Goal: Find specific page/section: Find specific page/section

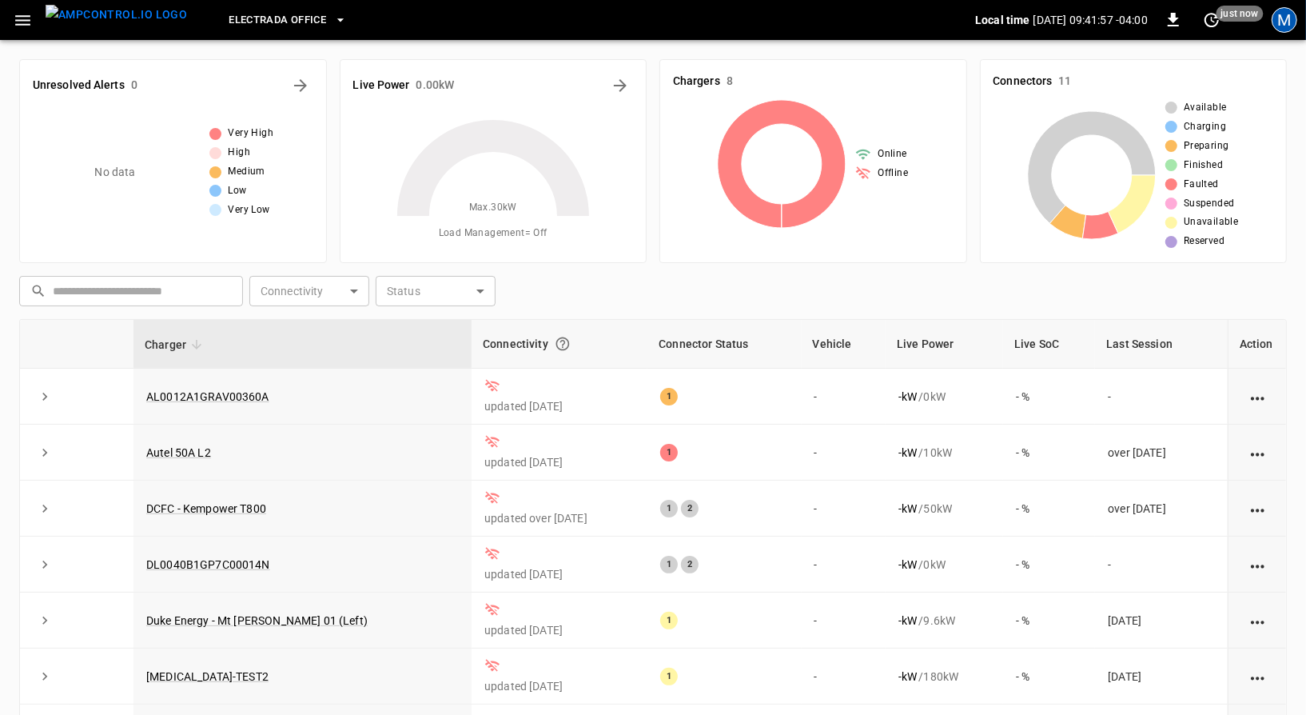
click at [1286, 18] on div "M" at bounding box center [1285, 20] width 26 height 26
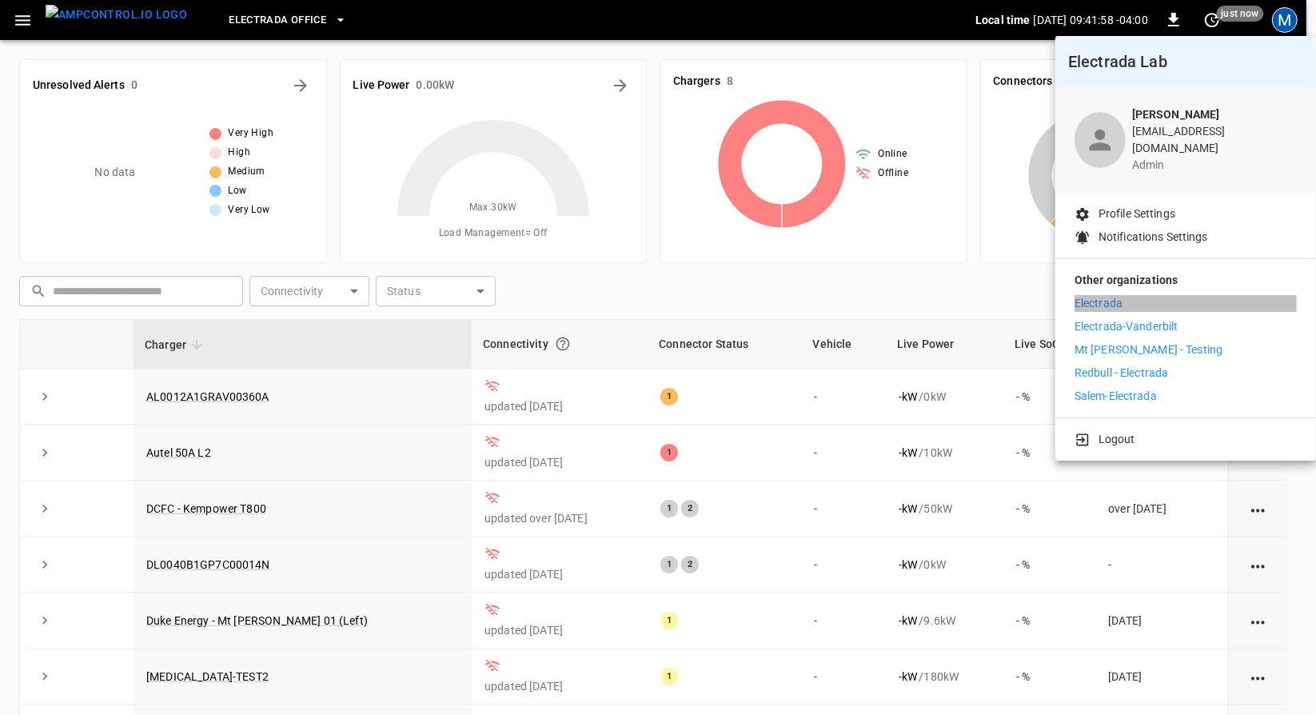
click at [1195, 295] on li "Electrada" at bounding box center [1186, 303] width 222 height 17
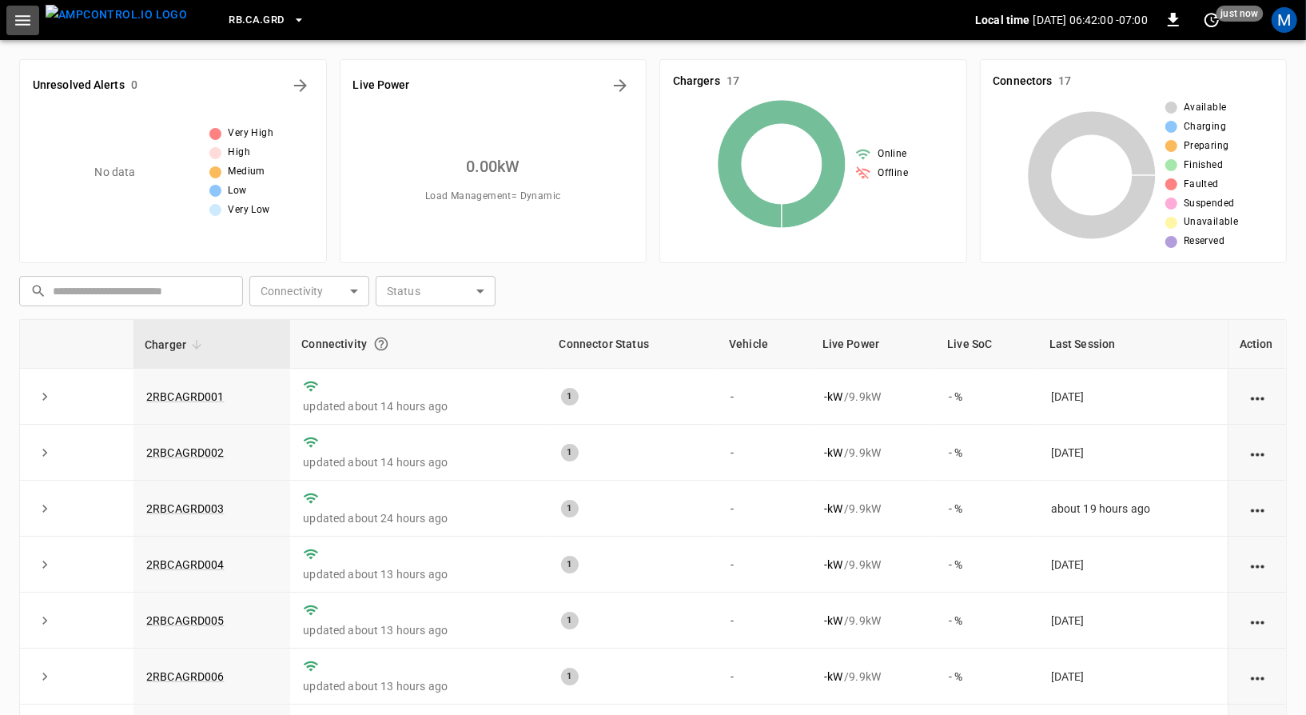
click at [24, 20] on icon "button" at bounding box center [22, 20] width 15 height 10
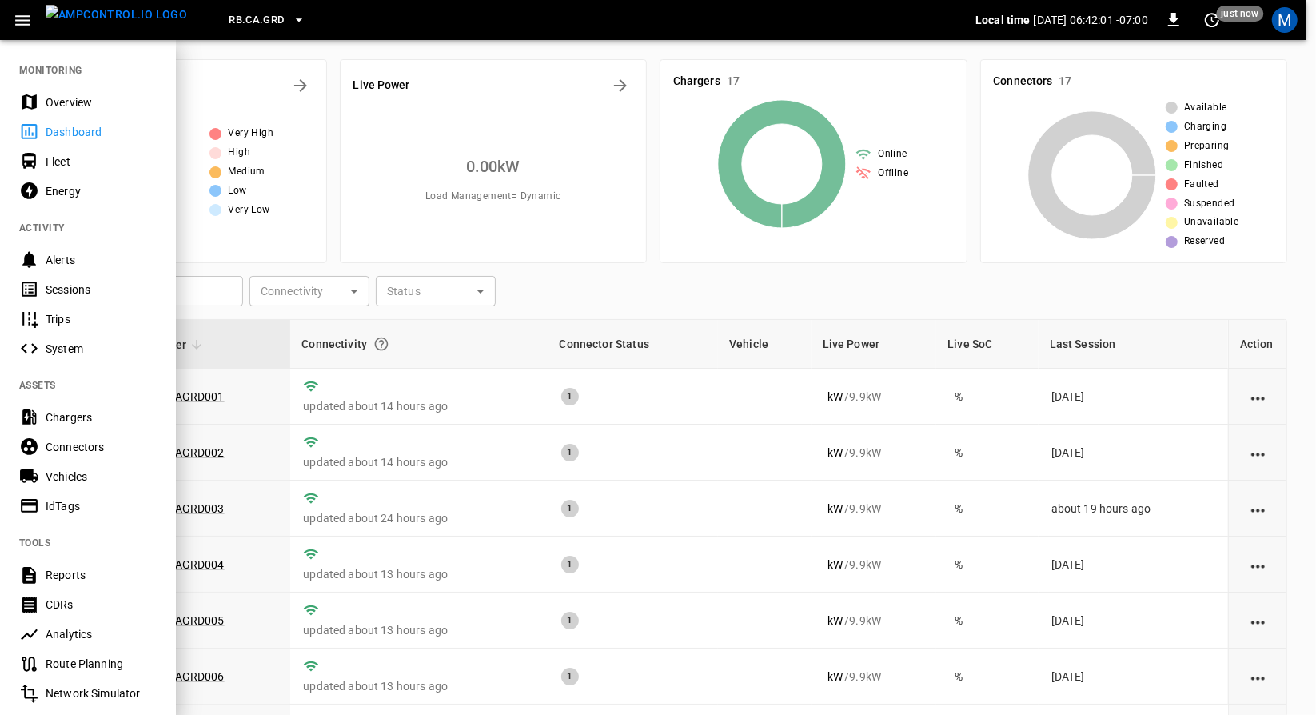
click at [256, 11] on button "RB.CA.GRD" at bounding box center [266, 20] width 89 height 31
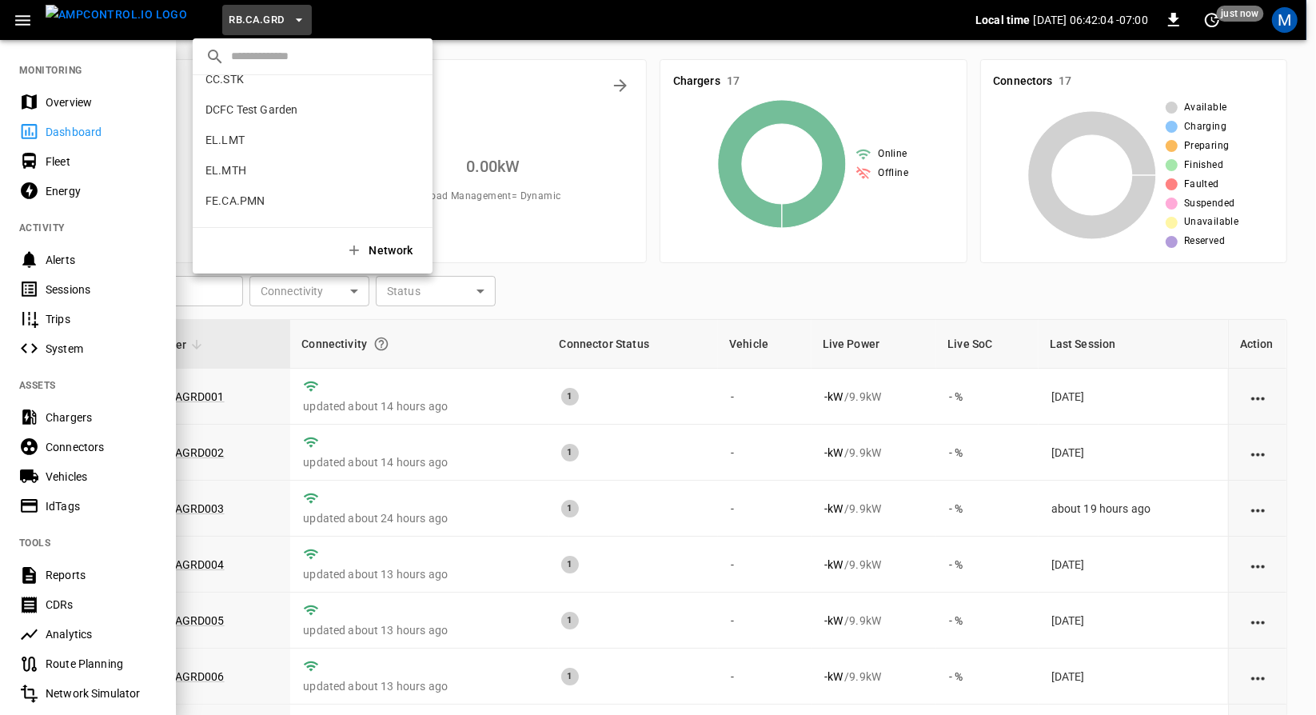
scroll to position [473, 0]
click at [269, 169] on li "EL.MTH 030a ..." at bounding box center [313, 171] width 240 height 30
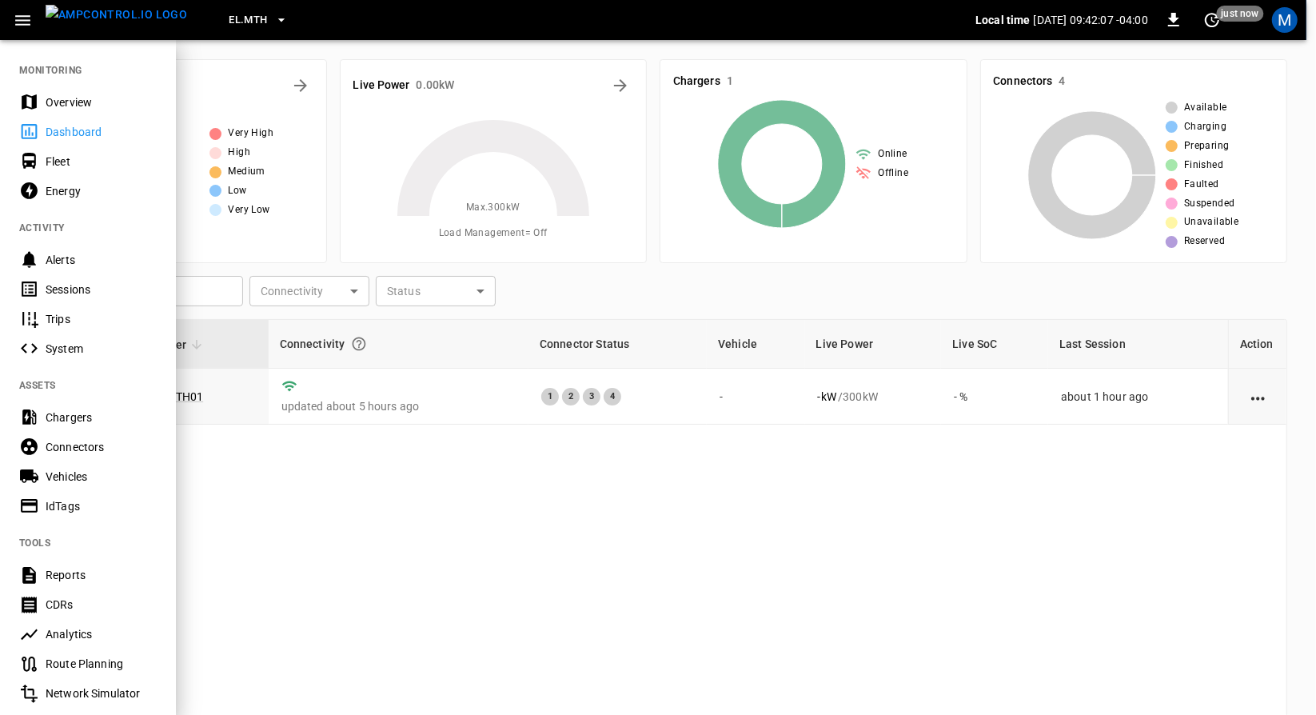
click at [241, 23] on button "EL.MTH" at bounding box center [258, 20] width 72 height 31
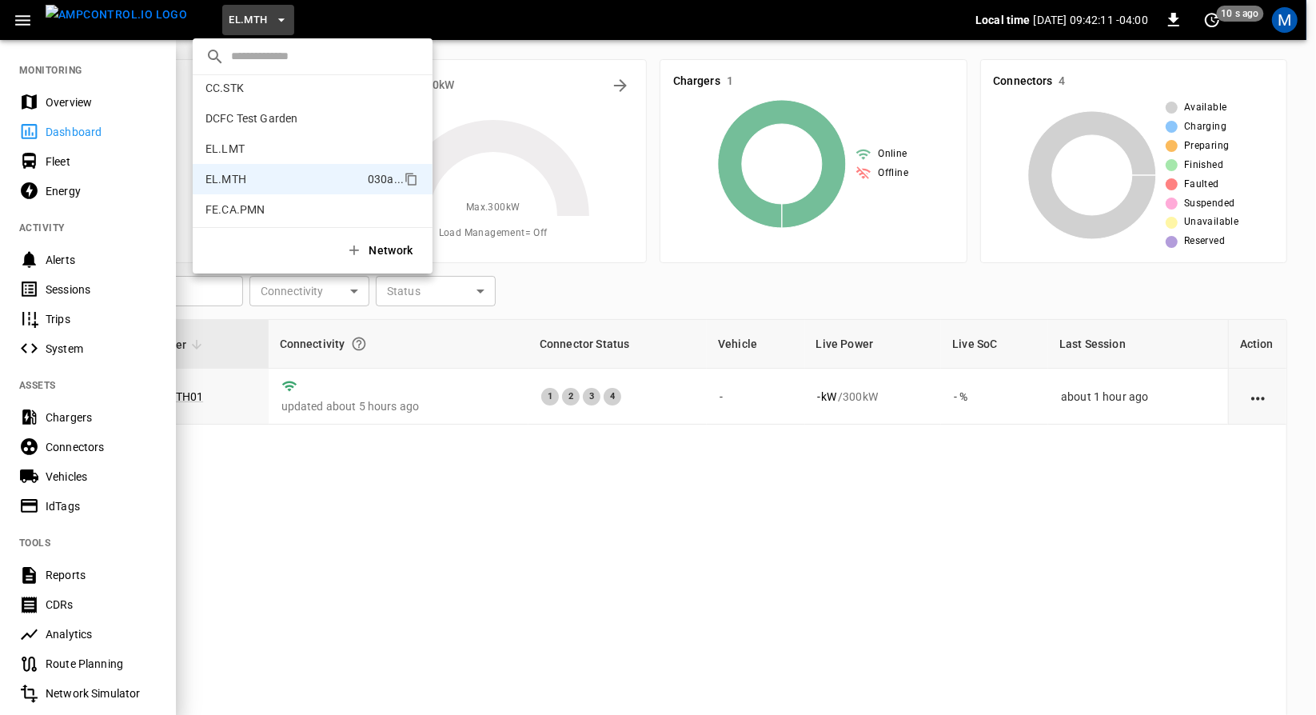
scroll to position [463, 0]
click at [307, 142] on li "EL.LMT 0b1c ..." at bounding box center [313, 150] width 240 height 30
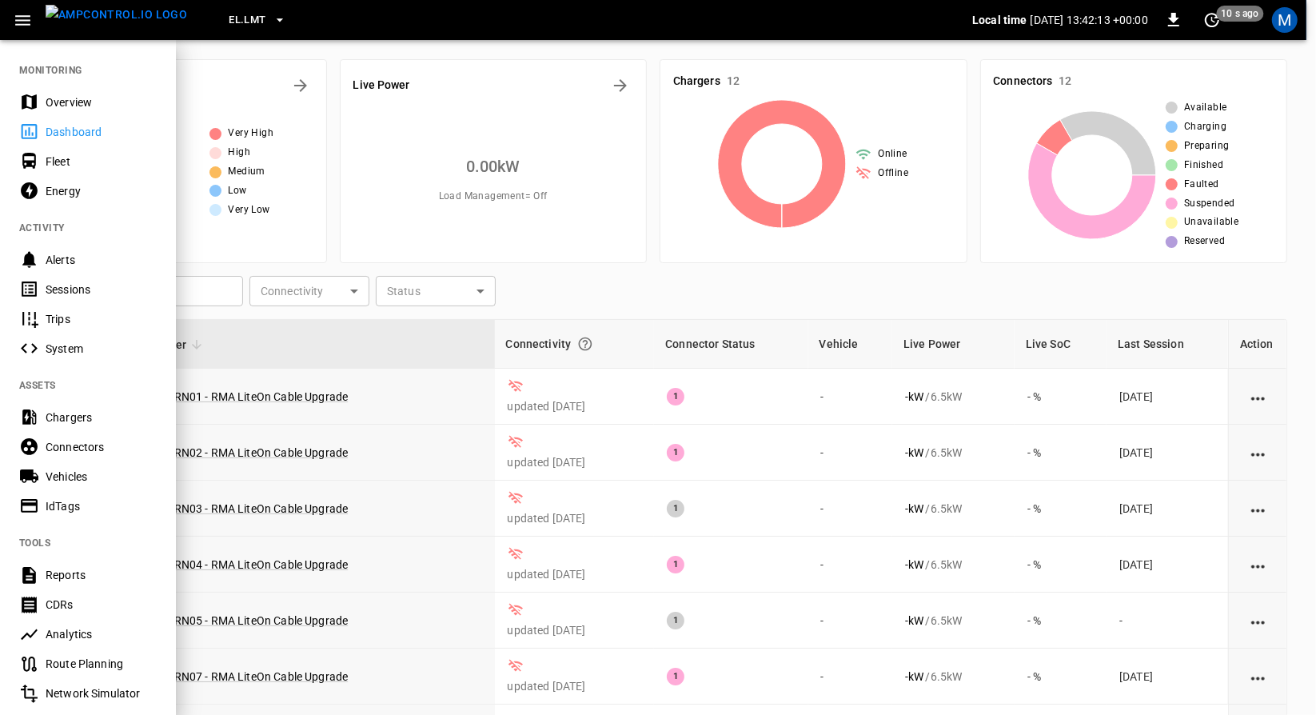
click at [323, 229] on div at bounding box center [658, 357] width 1316 height 715
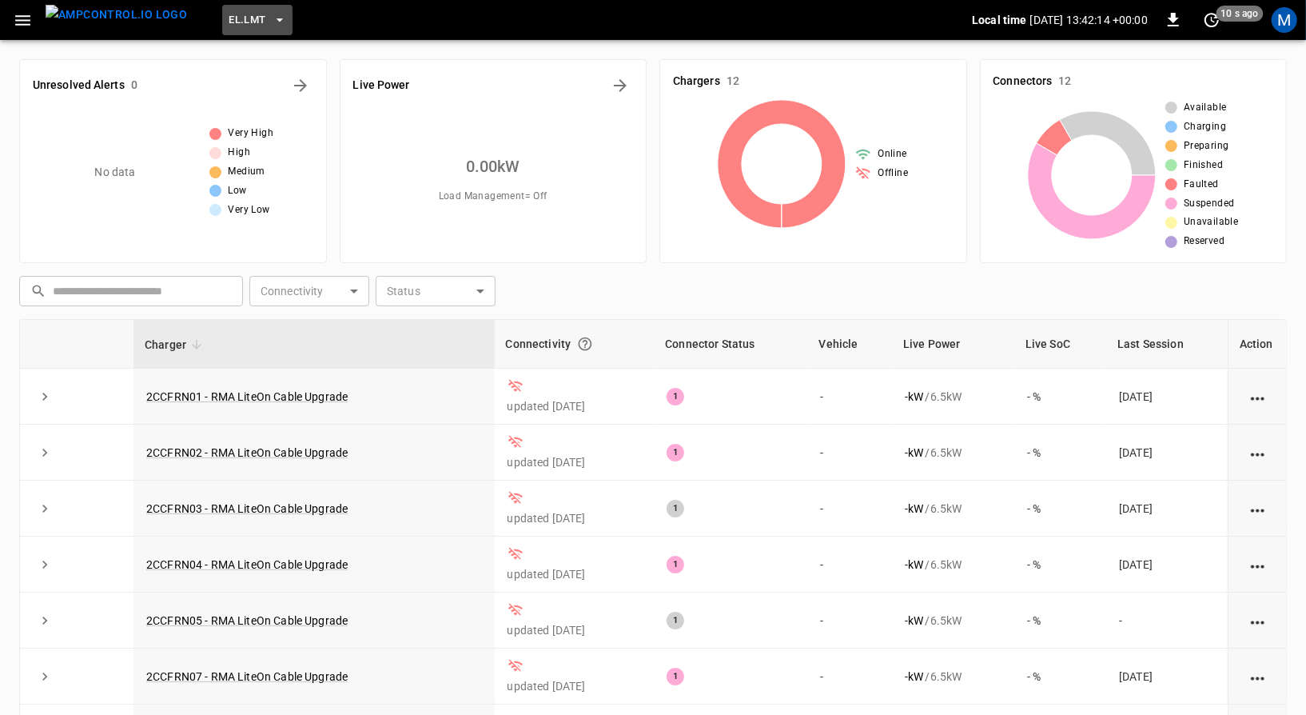
click at [229, 14] on span "EL.LMT" at bounding box center [247, 20] width 37 height 18
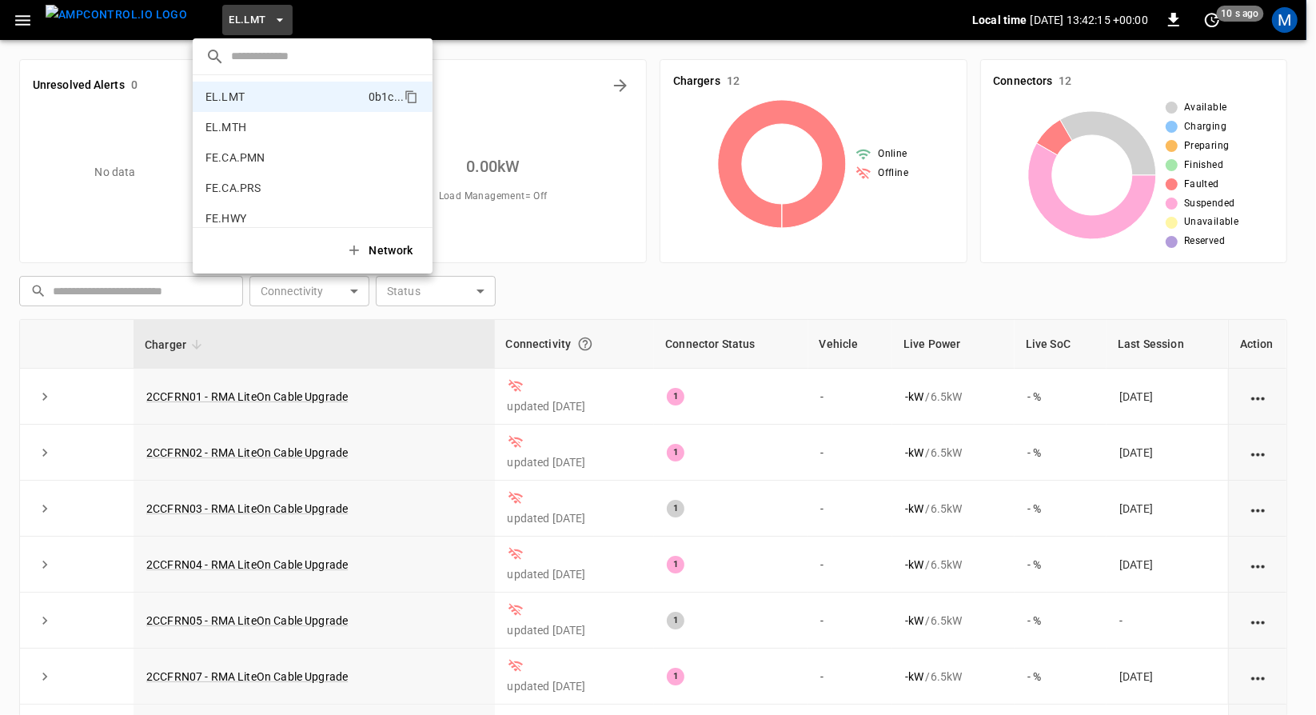
scroll to position [504, 0]
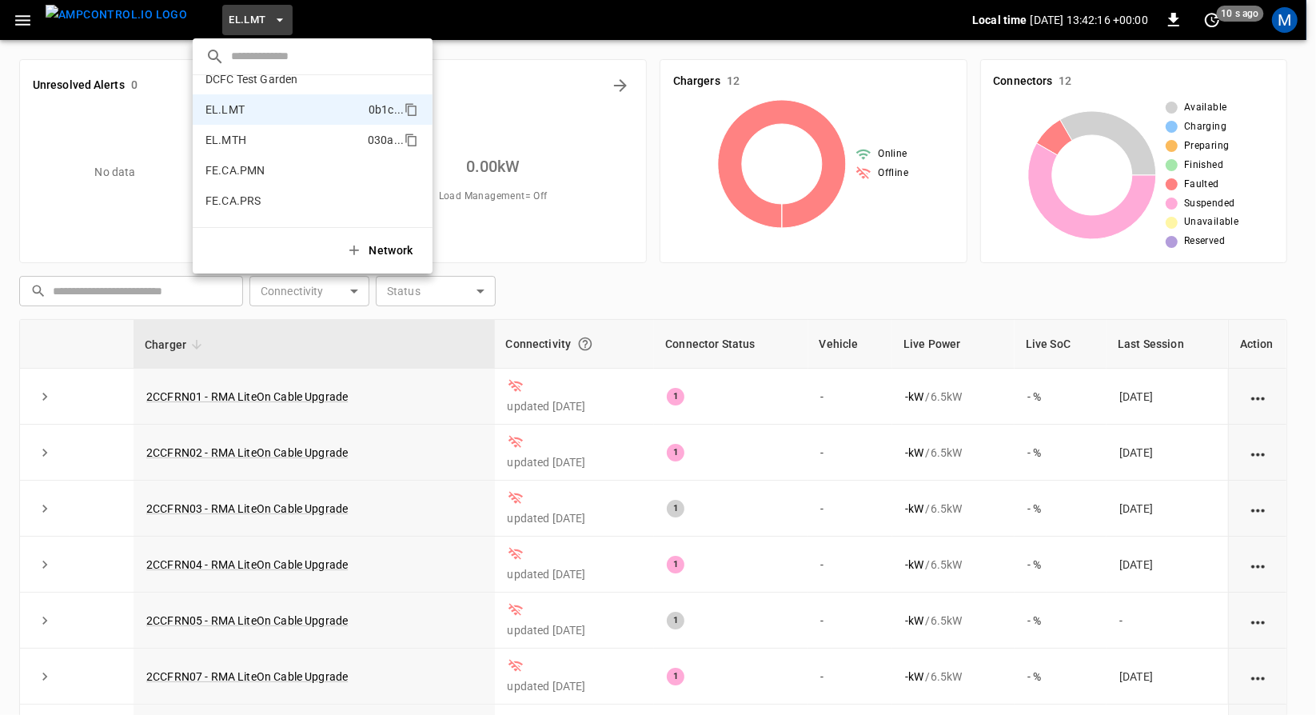
click at [279, 150] on li "EL.MTH 030a ..." at bounding box center [313, 140] width 240 height 30
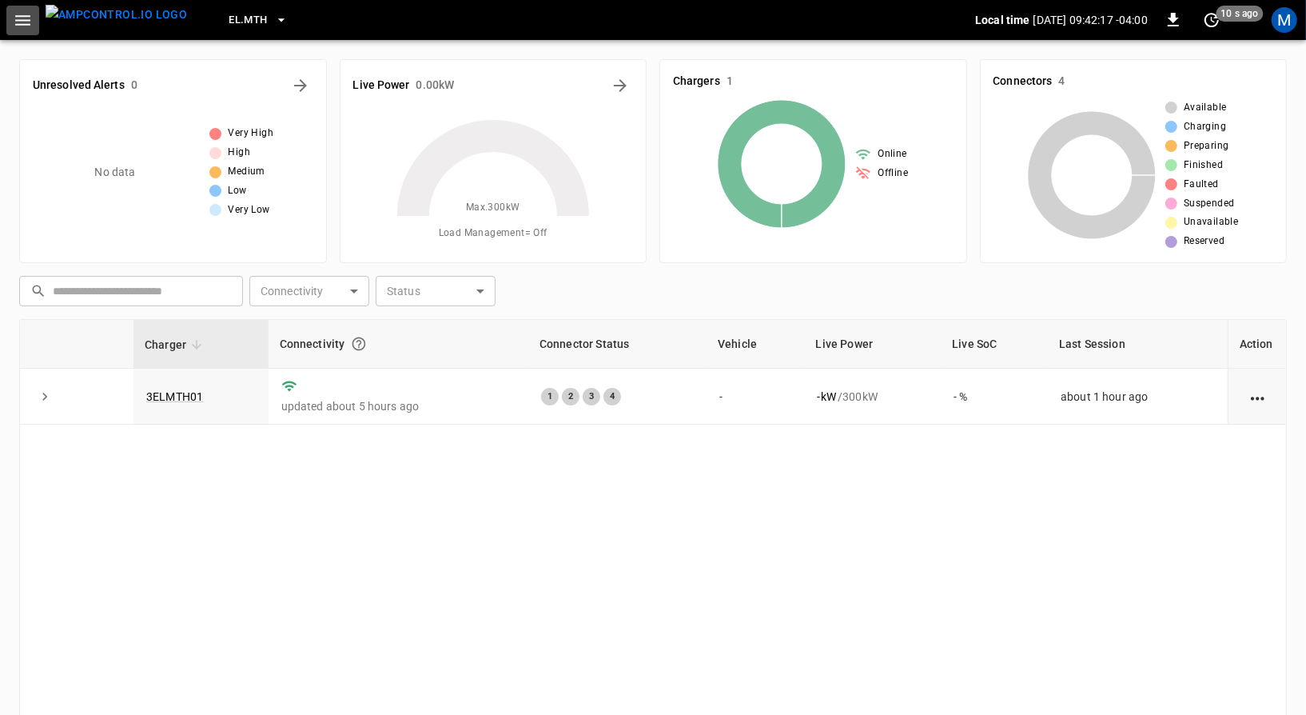
click at [20, 22] on icon "button" at bounding box center [23, 20] width 20 height 20
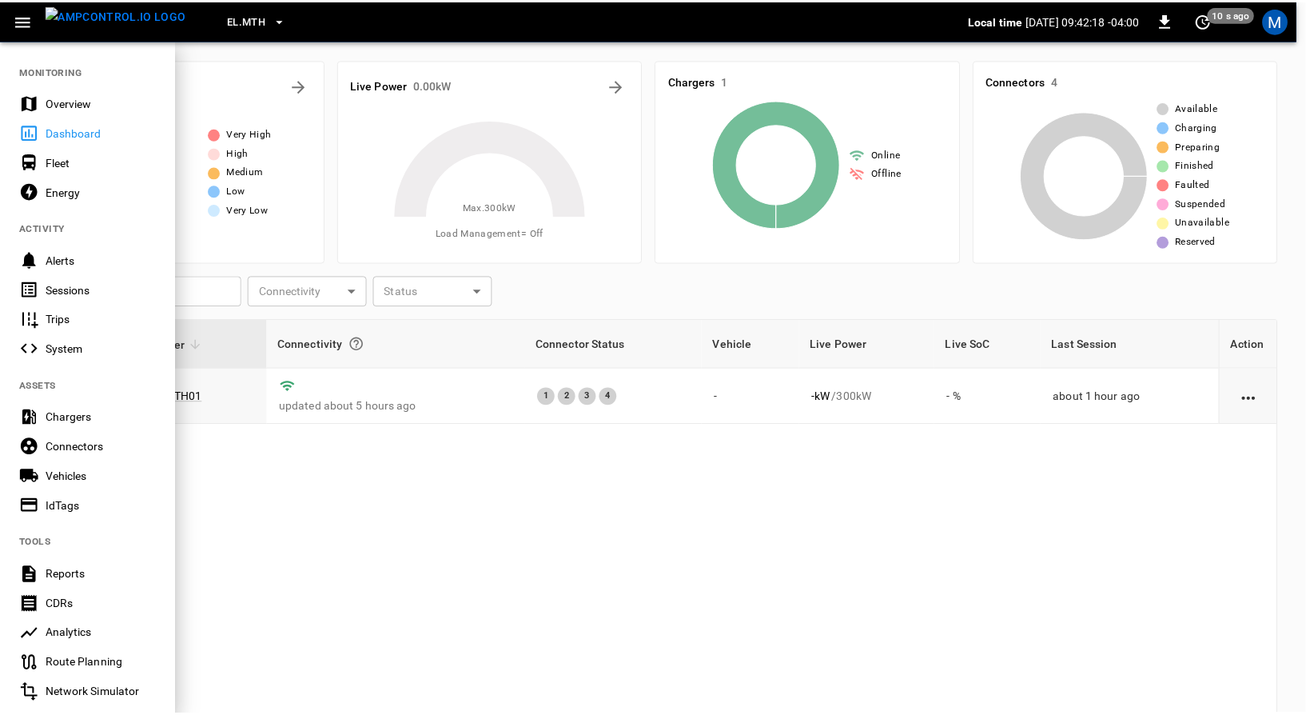
scroll to position [208, 0]
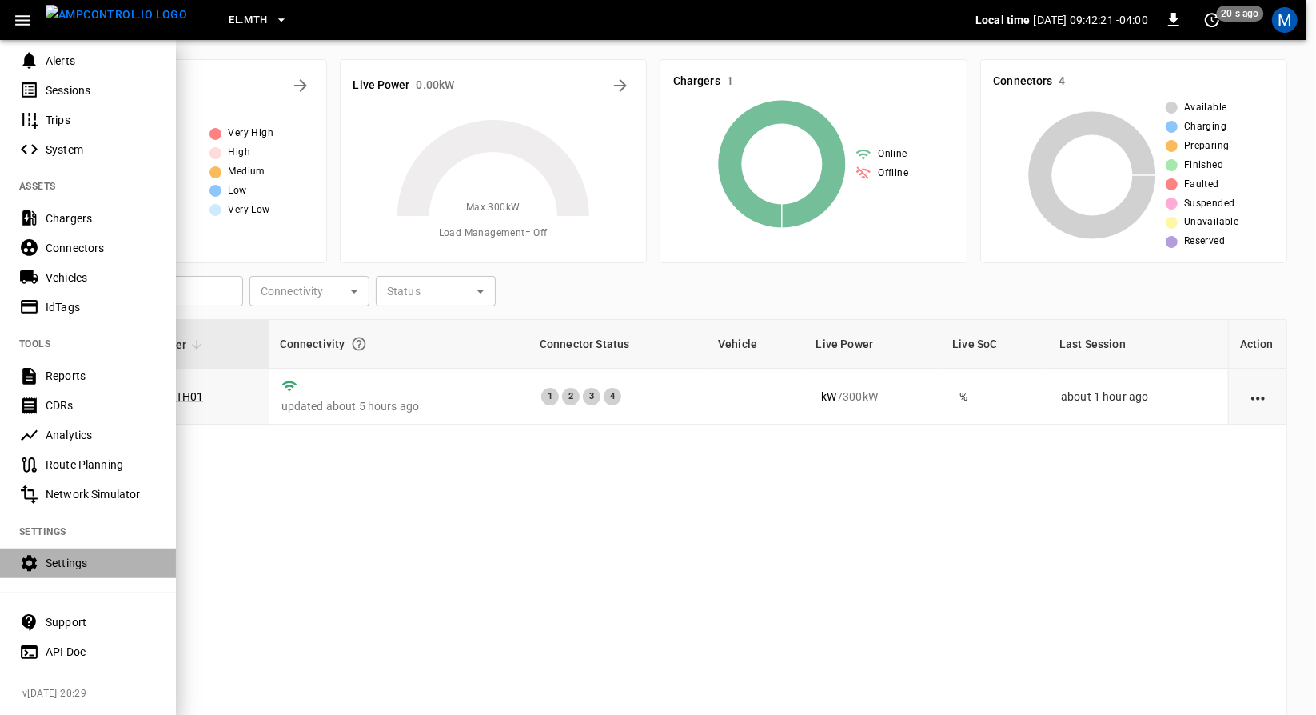
click at [99, 555] on div "Settings" at bounding box center [101, 563] width 111 height 16
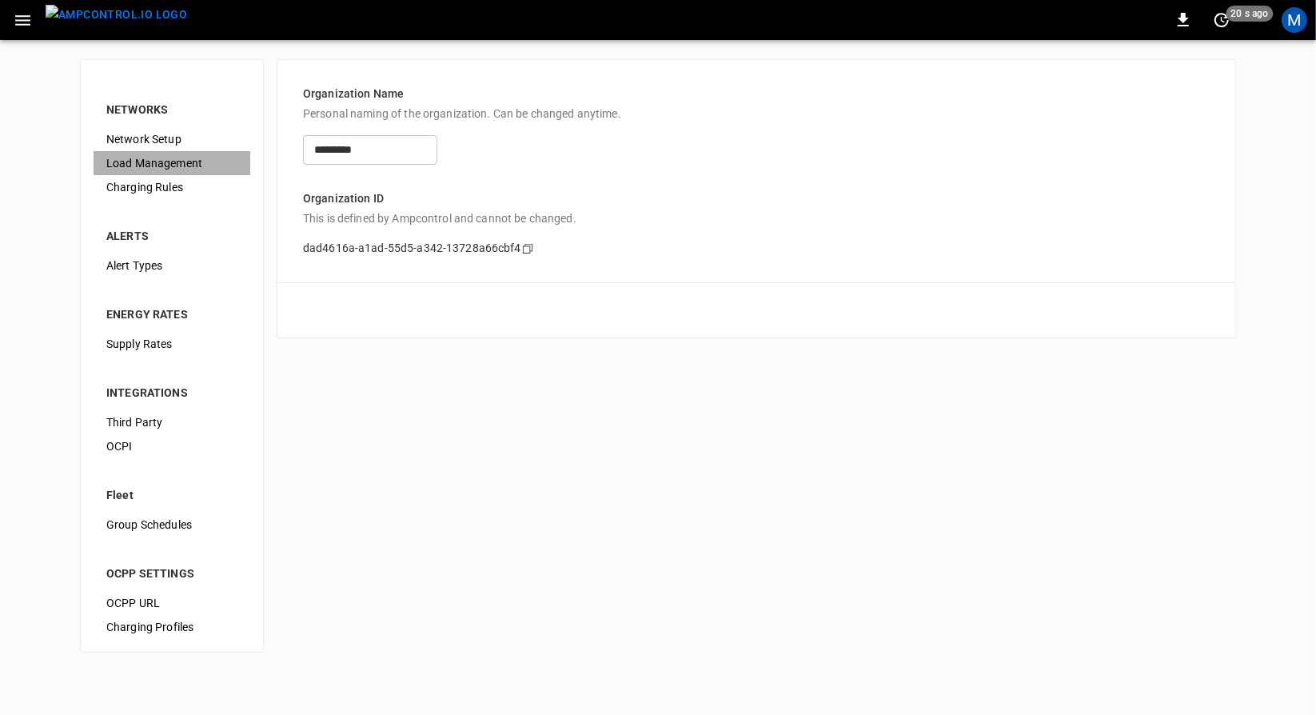
click at [157, 161] on span "Load Management" at bounding box center [171, 163] width 131 height 17
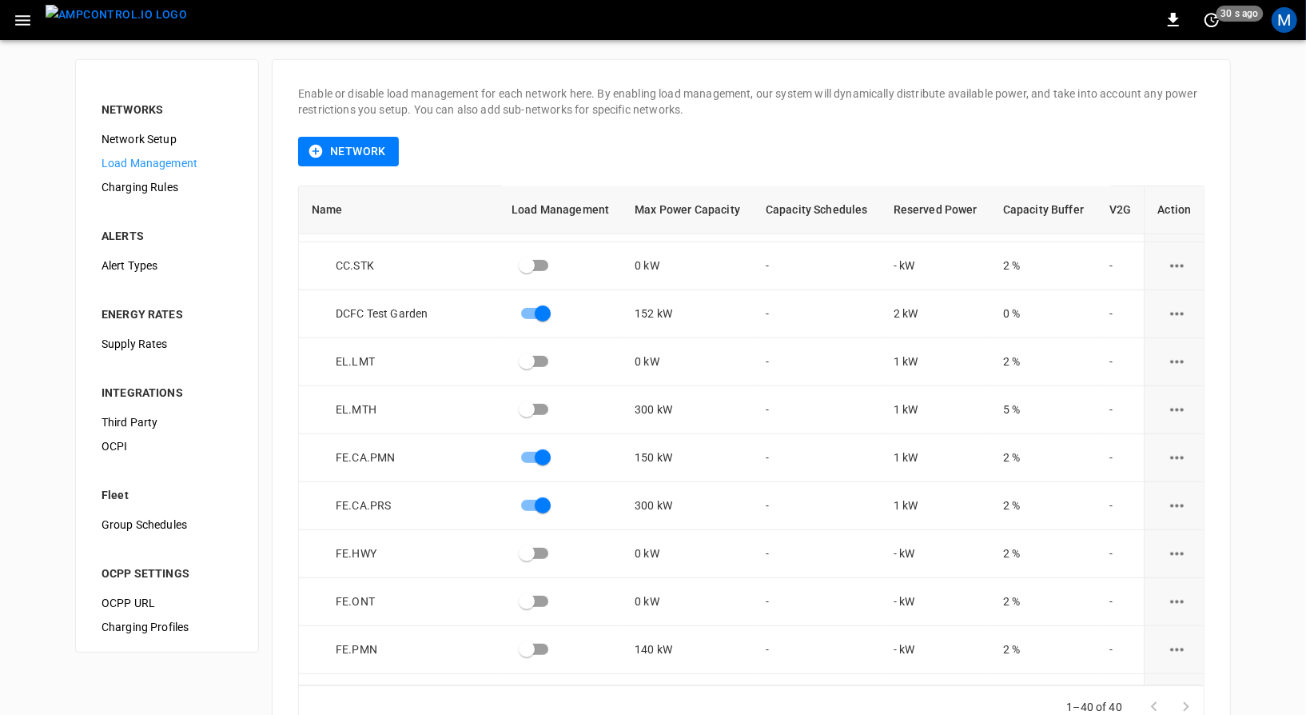
scroll to position [708, 0]
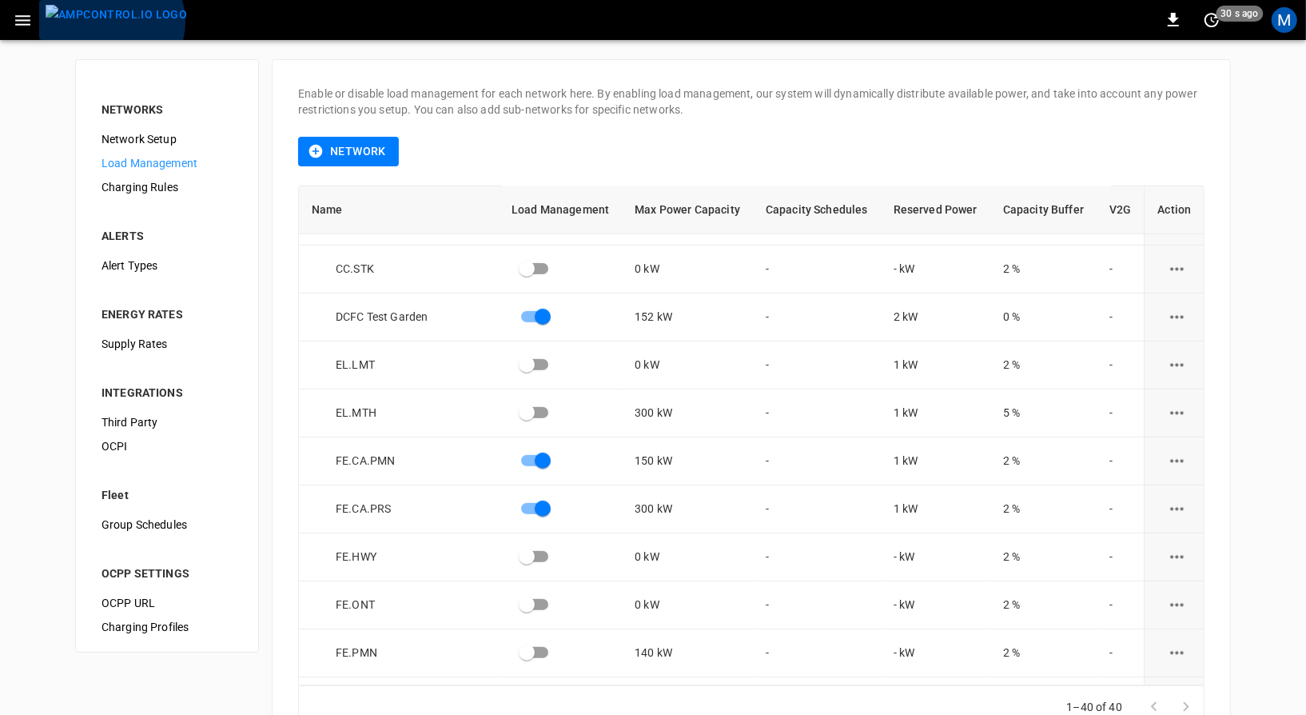
click at [110, 22] on img "menu" at bounding box center [117, 15] width 142 height 20
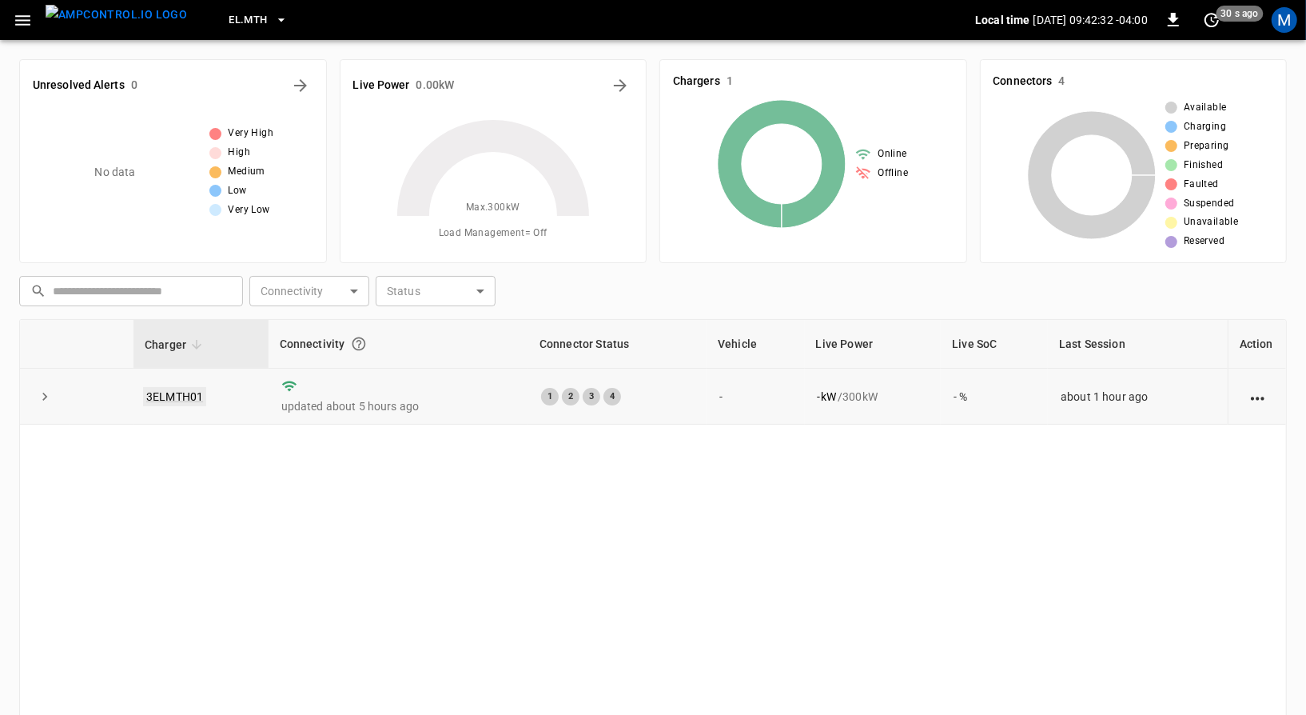
click at [189, 393] on link "3ELMTH01" at bounding box center [174, 396] width 63 height 19
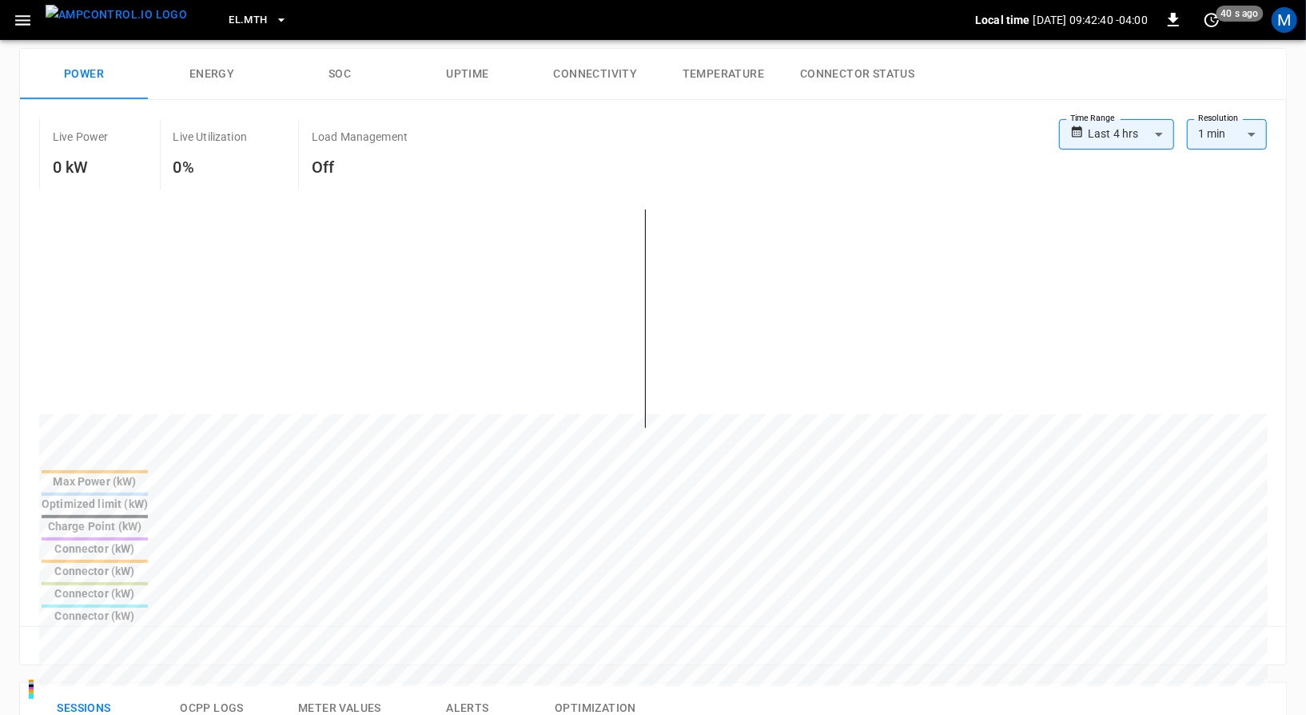
scroll to position [222, 0]
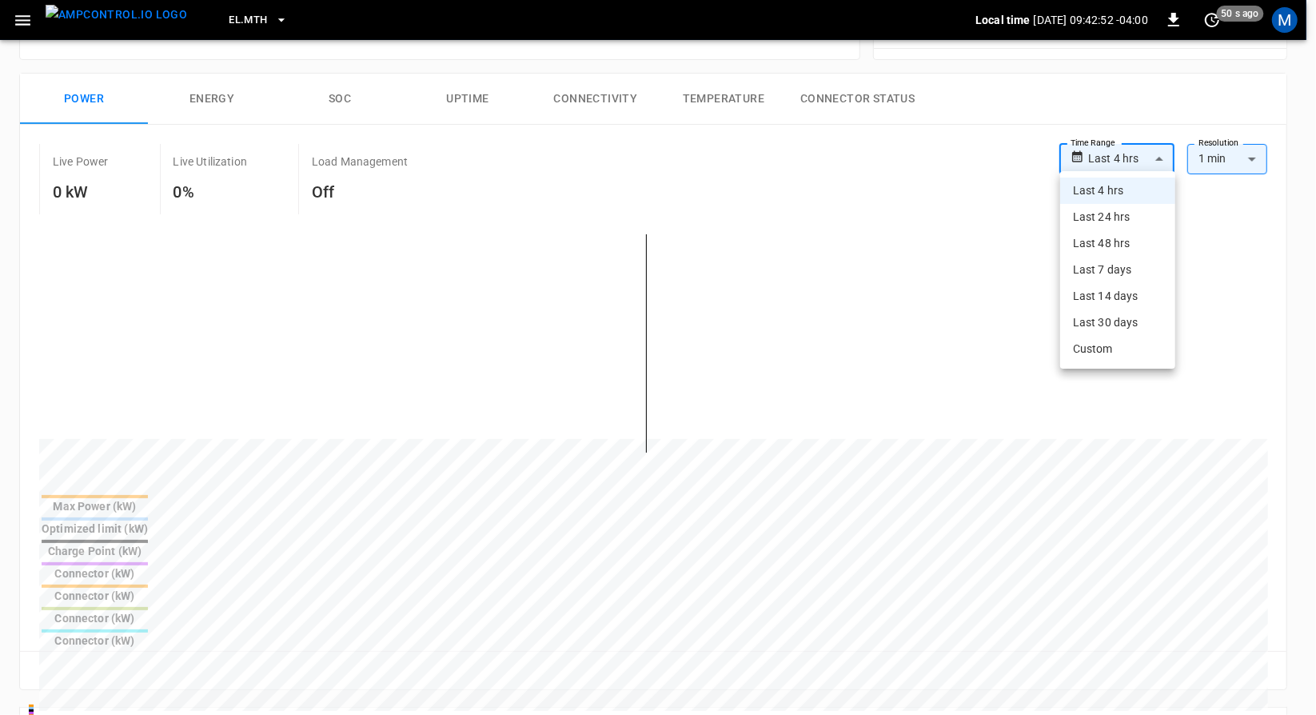
click at [1136, 166] on body "**********" at bounding box center [658, 584] width 1316 height 1613
click at [1098, 241] on li "Last 48 hrs" at bounding box center [1117, 243] width 115 height 26
type input "**********"
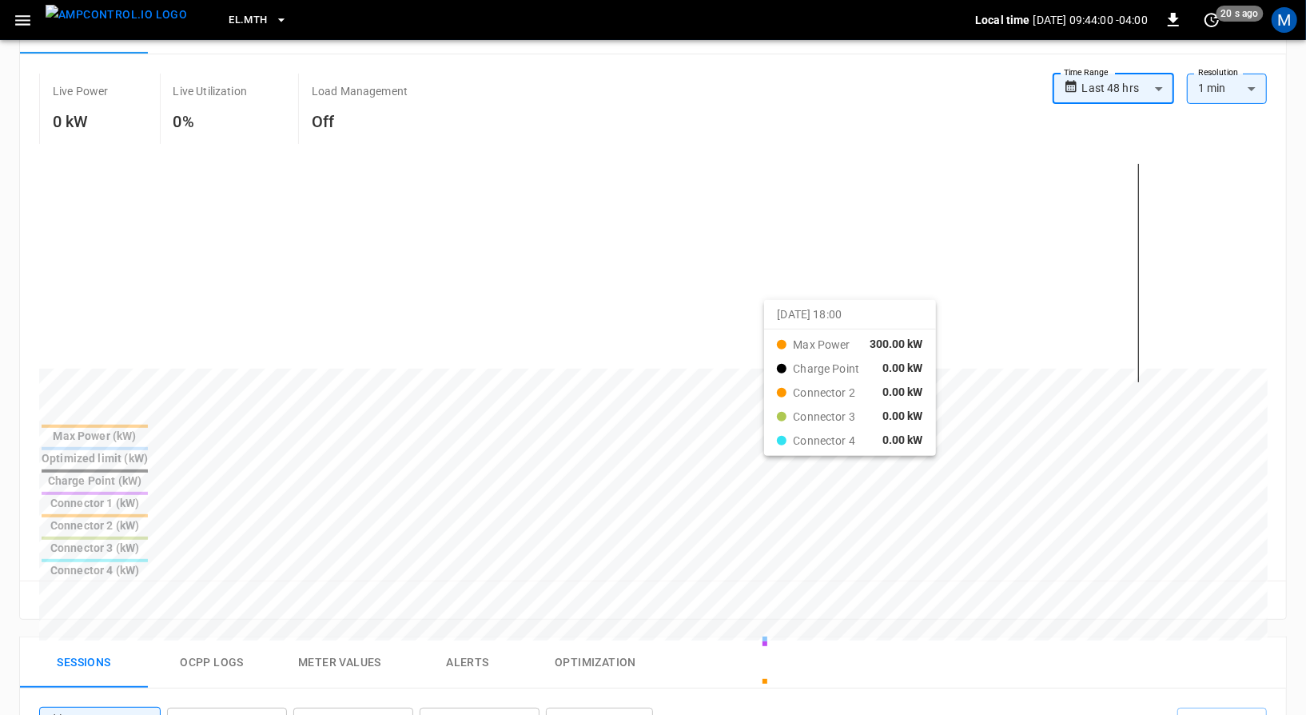
scroll to position [283, 0]
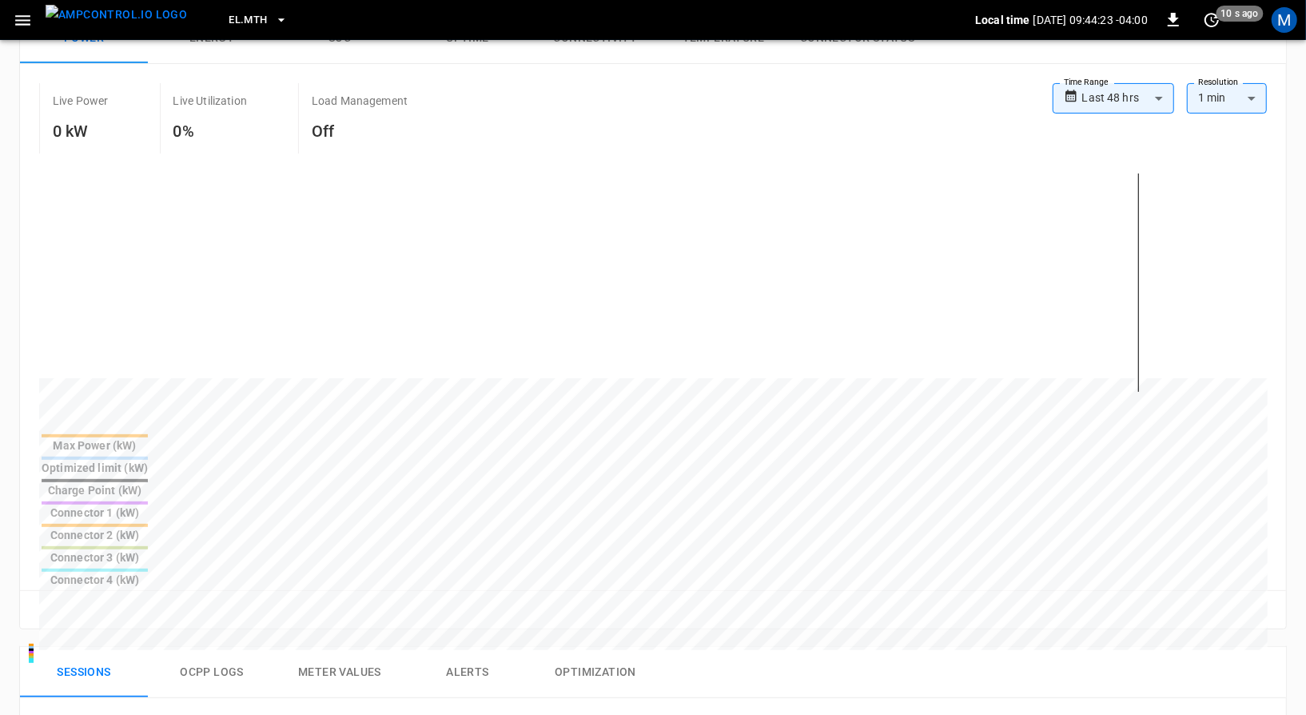
click at [756, 698] on div "**********" at bounding box center [598, 726] width 1145 height 56
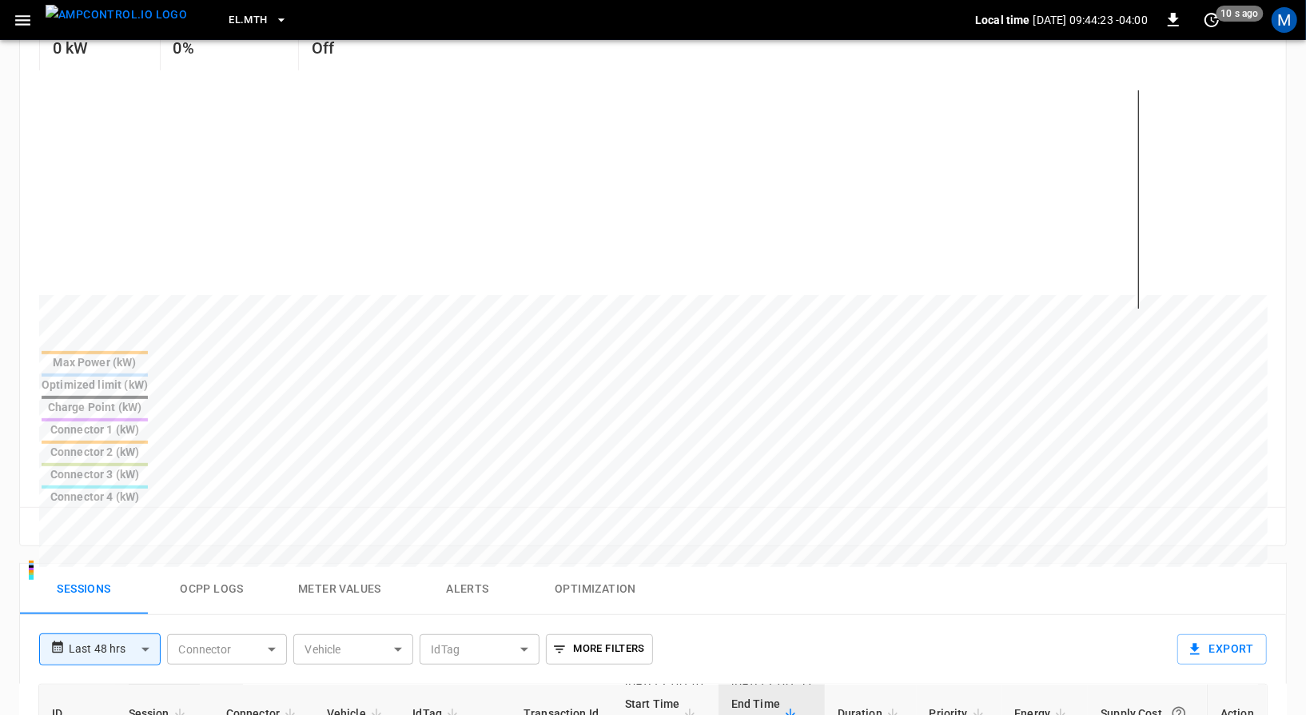
scroll to position [381, 0]
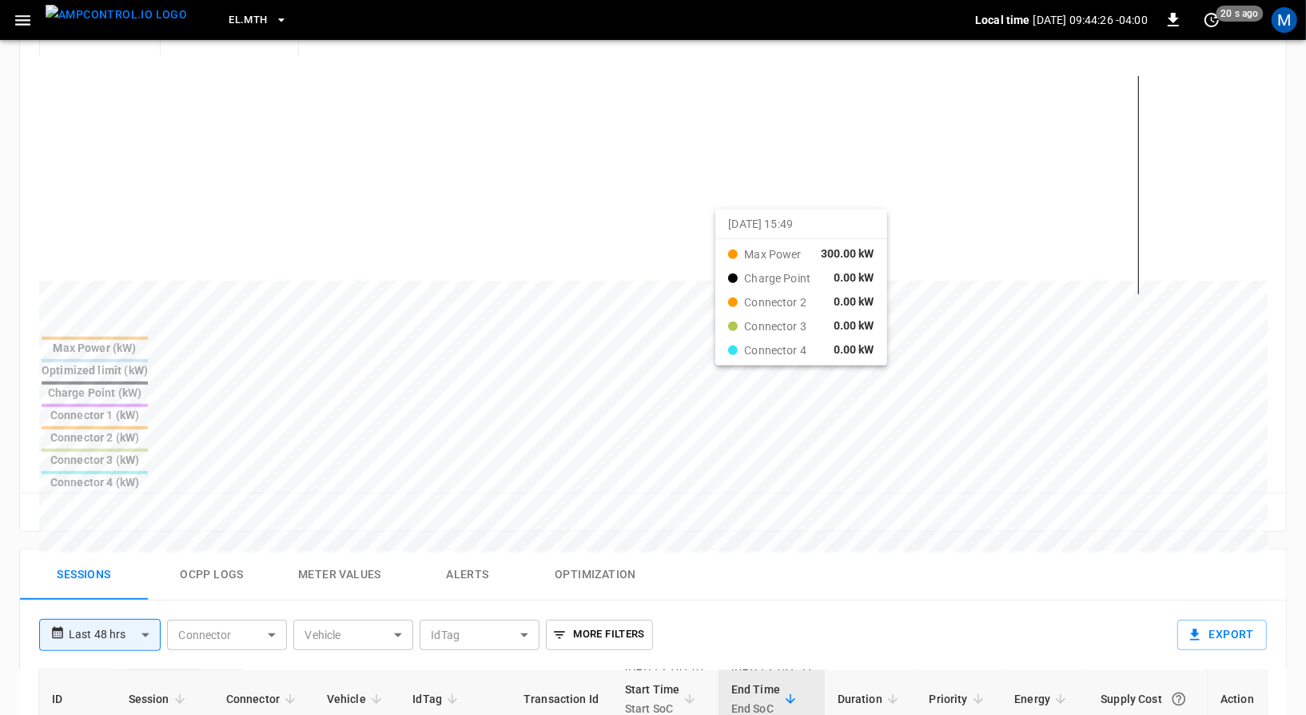
drag, startPoint x: 564, startPoint y: 204, endPoint x: 737, endPoint y: 219, distance: 174.2
click at [737, 556] on div at bounding box center [623, 665] width 1169 height 218
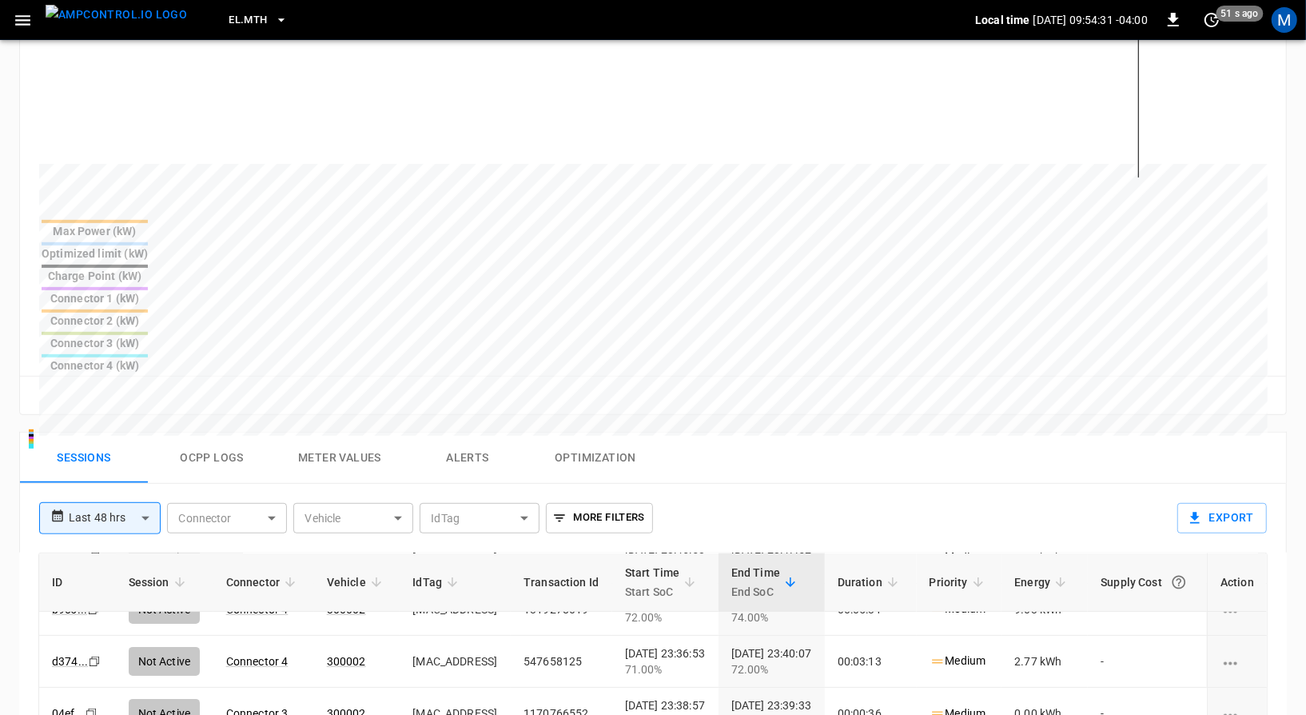
scroll to position [670, 0]
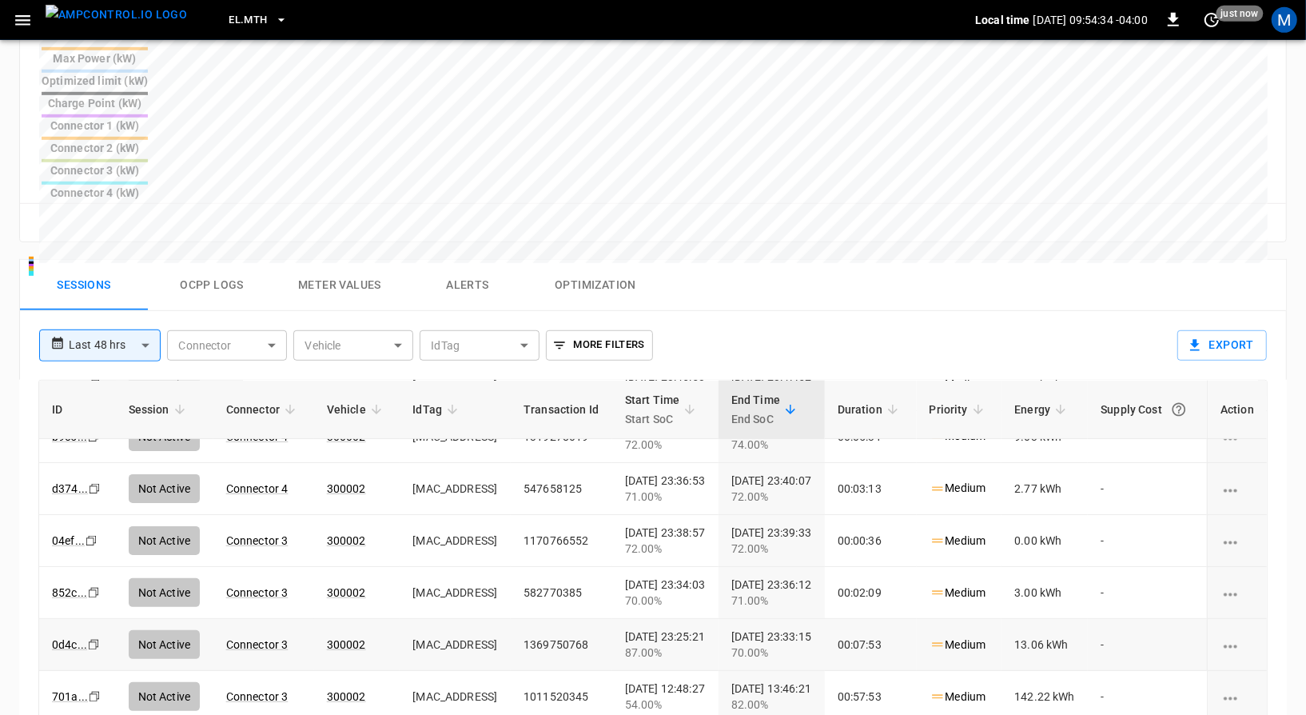
click at [336, 534] on link "300002" at bounding box center [346, 540] width 39 height 13
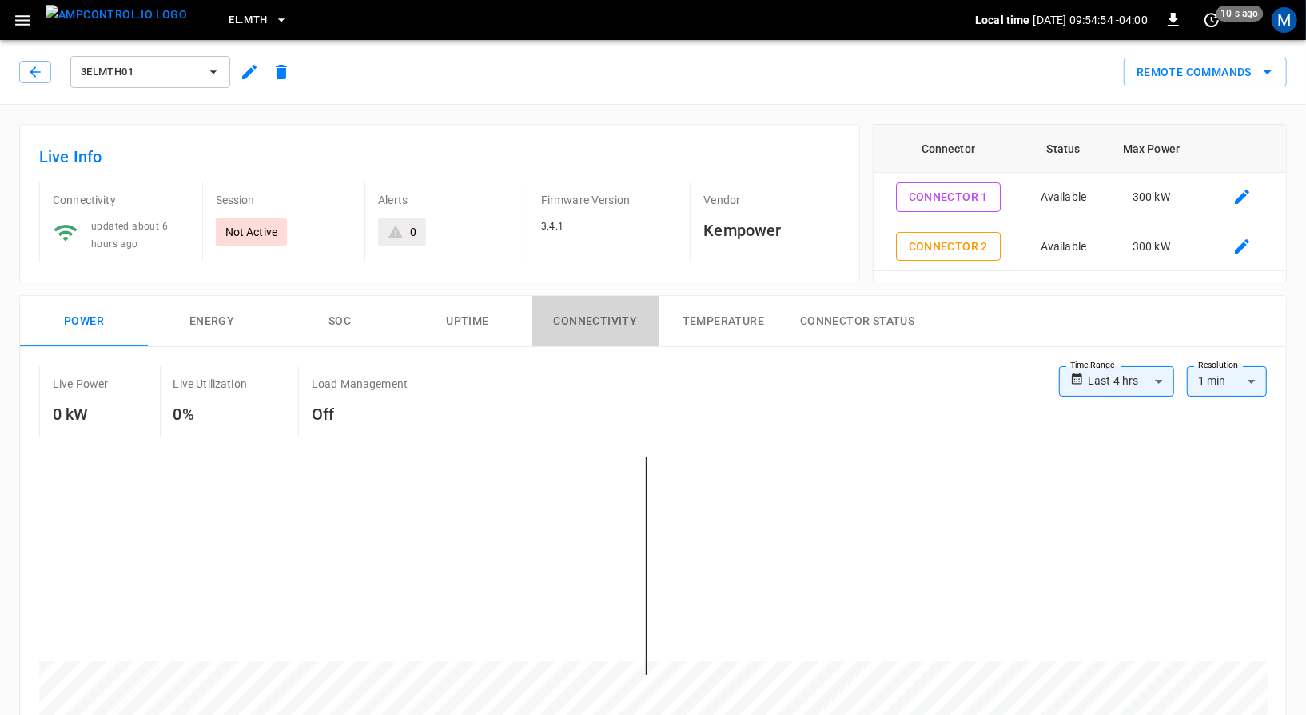
click at [592, 321] on button "Connectivity" at bounding box center [596, 321] width 128 height 51
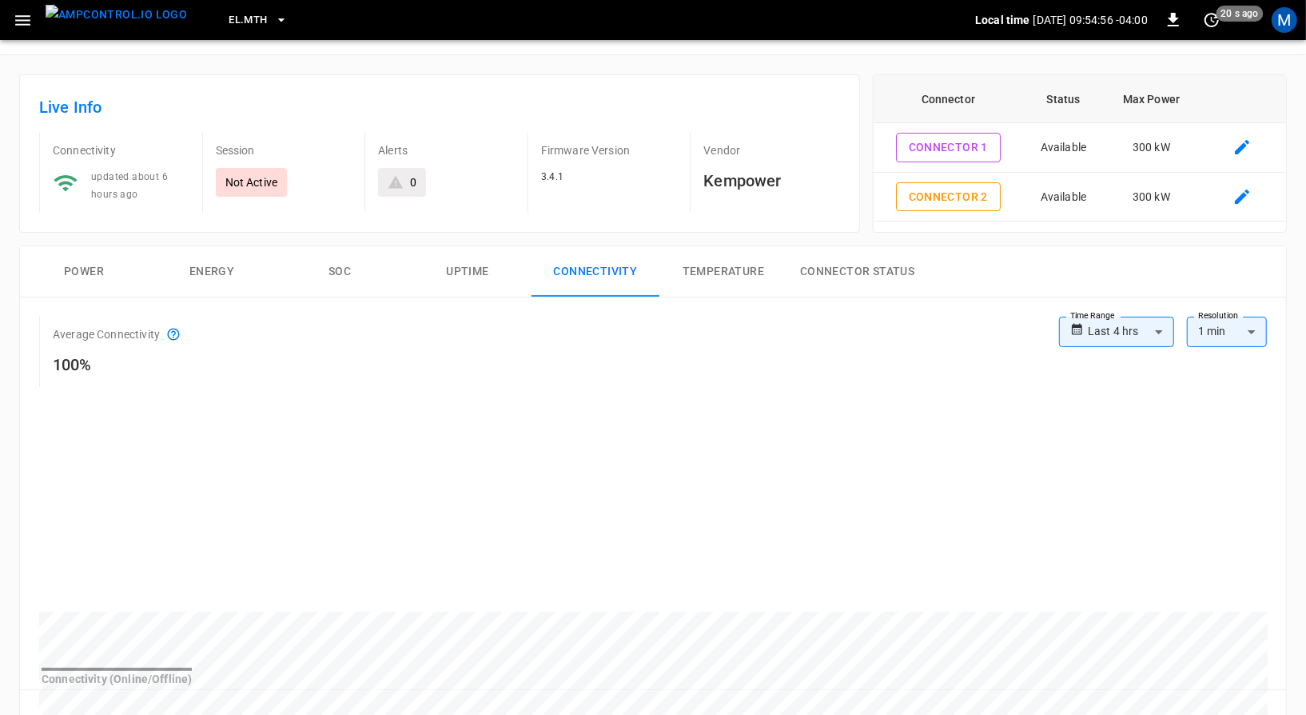
scroll to position [50, 0]
